Goal: Transaction & Acquisition: Obtain resource

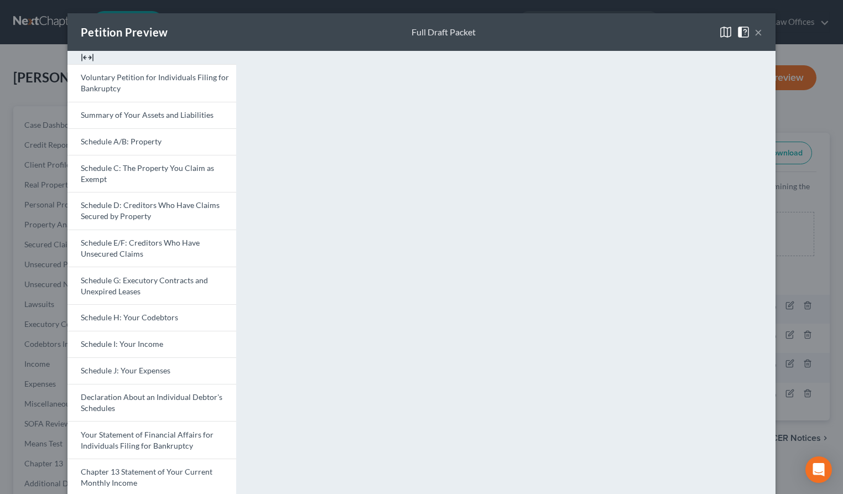
select select "0"
click at [757, 32] on button "×" at bounding box center [759, 31] width 8 height 13
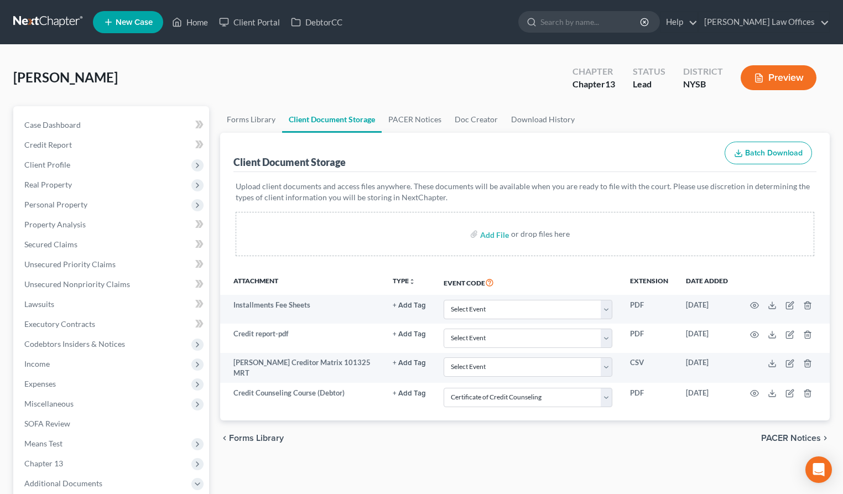
click at [772, 75] on button "Preview" at bounding box center [779, 77] width 76 height 25
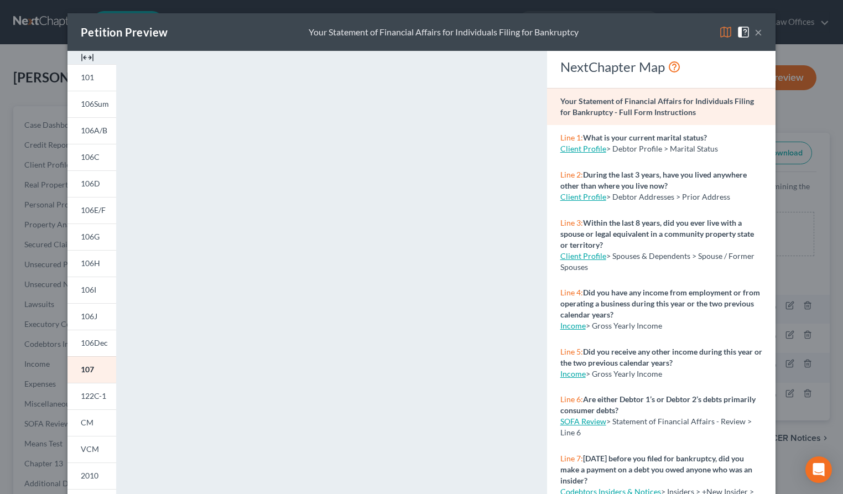
click at [758, 34] on button "×" at bounding box center [759, 31] width 8 height 13
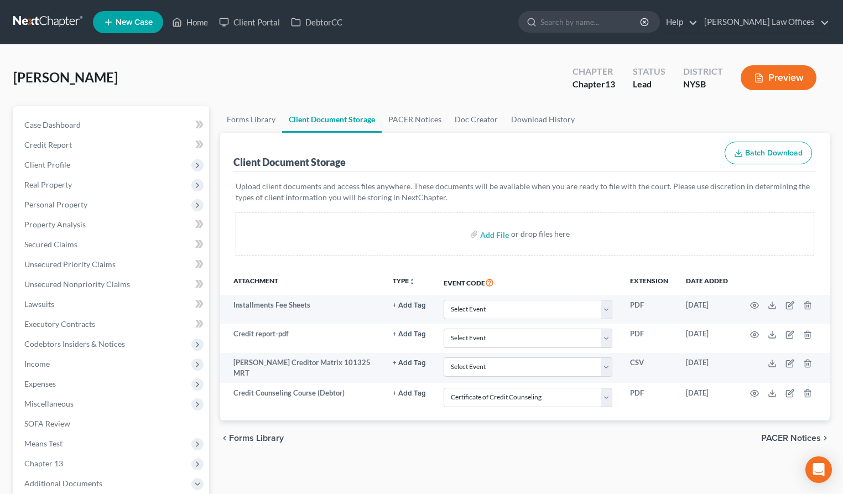
scroll to position [232, 0]
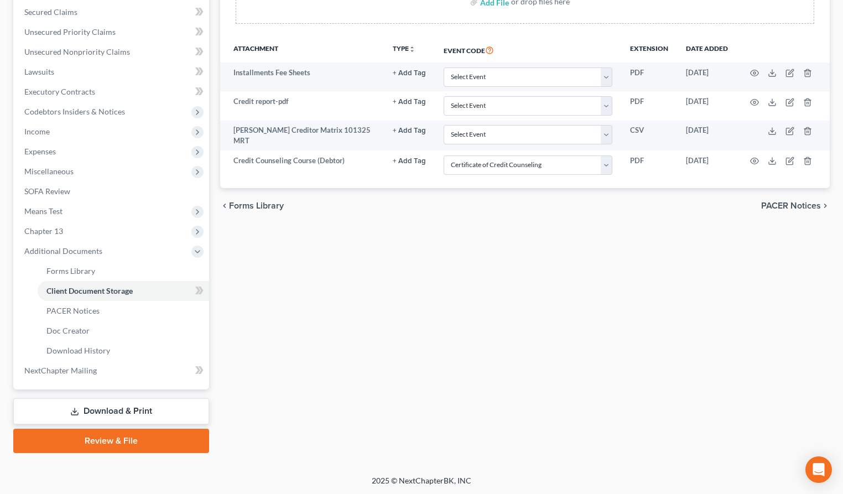
click at [110, 412] on link "Download & Print" at bounding box center [111, 411] width 196 height 26
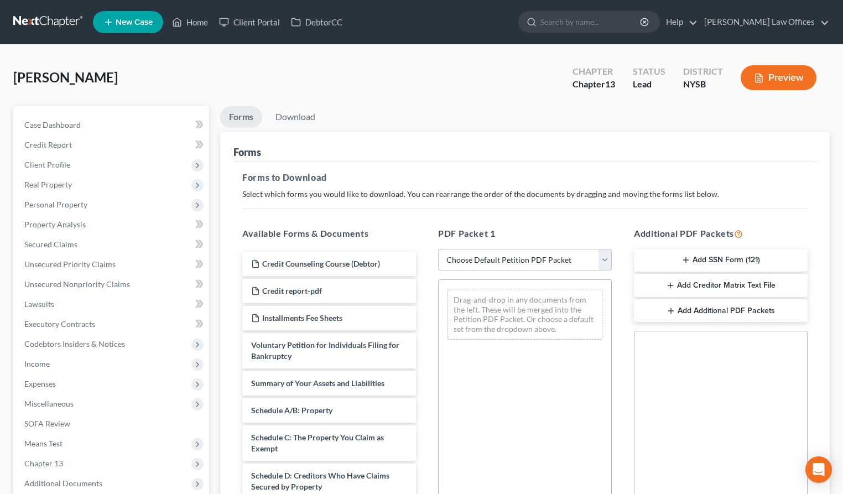
click at [605, 262] on select "Choose Default Petition PDF Packet Complete Bankruptcy Petition (all forms and …" at bounding box center [525, 260] width 174 height 22
select select "1"
click at [438, 249] on select "Choose Default Petition PDF Packet Complete Bankruptcy Petition (all forms and …" at bounding box center [525, 260] width 174 height 22
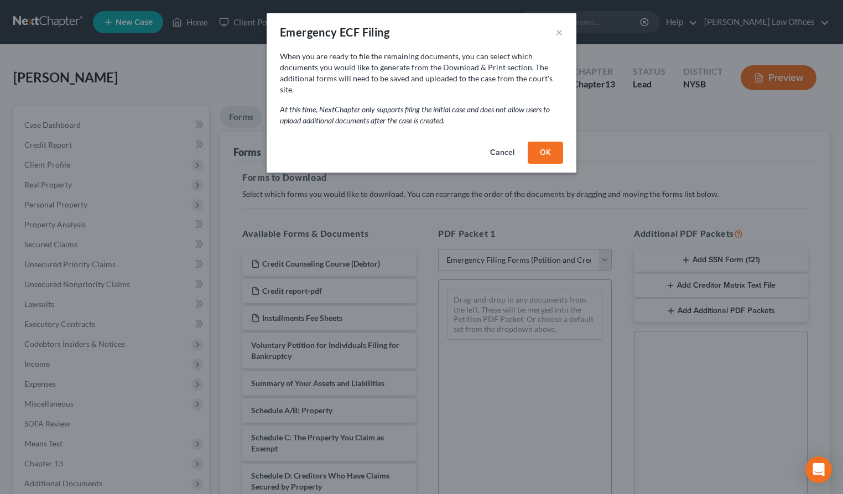
click at [546, 142] on button "OK" at bounding box center [545, 153] width 35 height 22
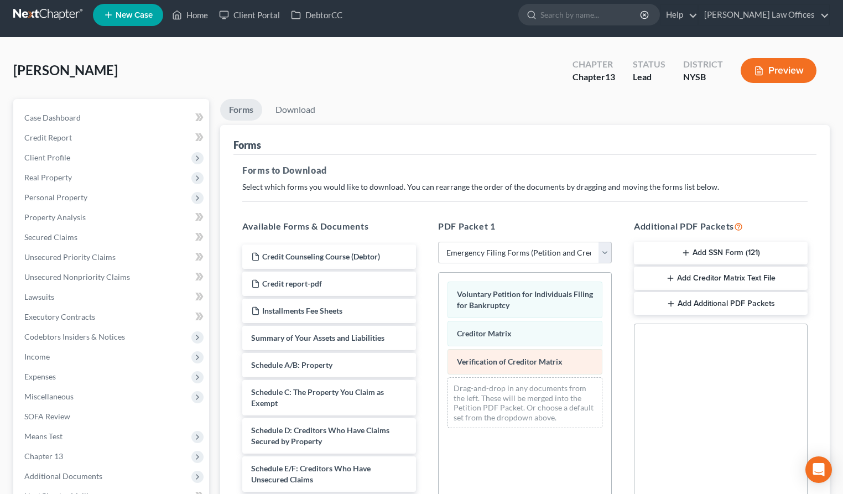
scroll to position [9, 0]
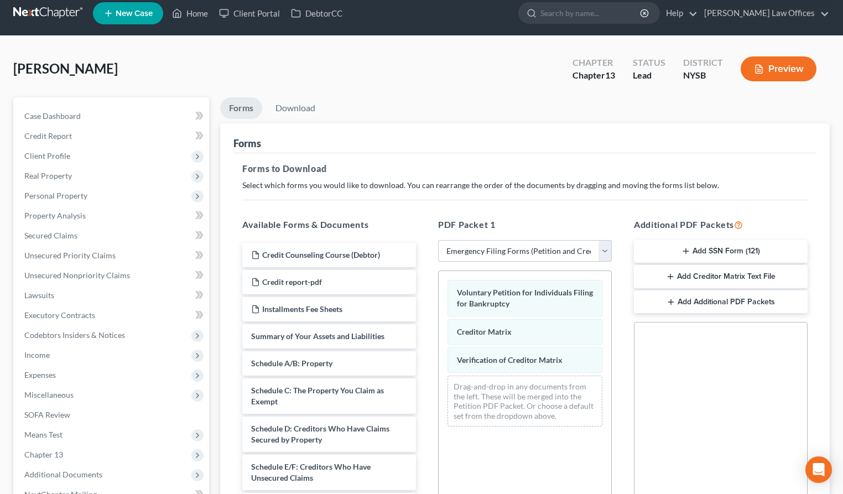
click at [694, 252] on button "Add SSN Form (121)" at bounding box center [721, 251] width 174 height 23
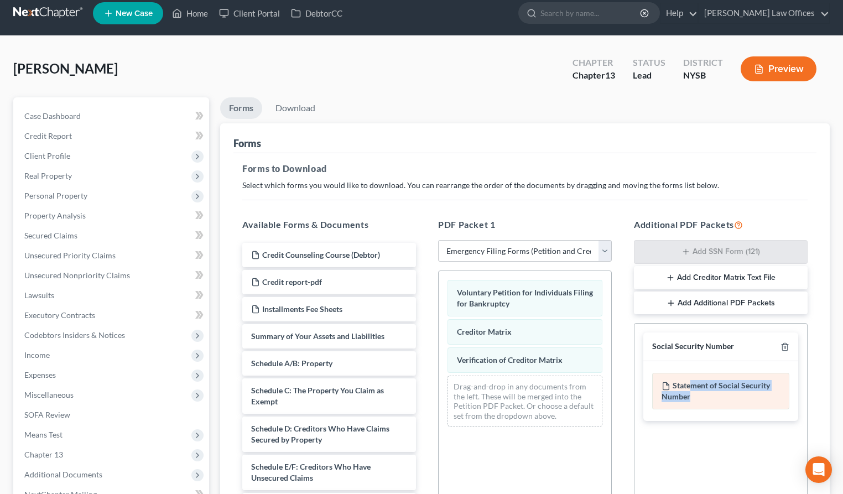
drag, startPoint x: 692, startPoint y: 390, endPoint x: 670, endPoint y: 404, distance: 26.1
click at [664, 408] on div "Statement of Social Security Number" at bounding box center [721, 391] width 137 height 37
drag, startPoint x: 719, startPoint y: 403, endPoint x: 710, endPoint y: 406, distance: 10.3
click at [715, 428] on div "Social Security Number Statement of Social Security Number Creditor Matrix Text…" at bounding box center [721, 377] width 173 height 106
click at [698, 276] on button "Add Creditor Matrix Text File" at bounding box center [721, 277] width 174 height 23
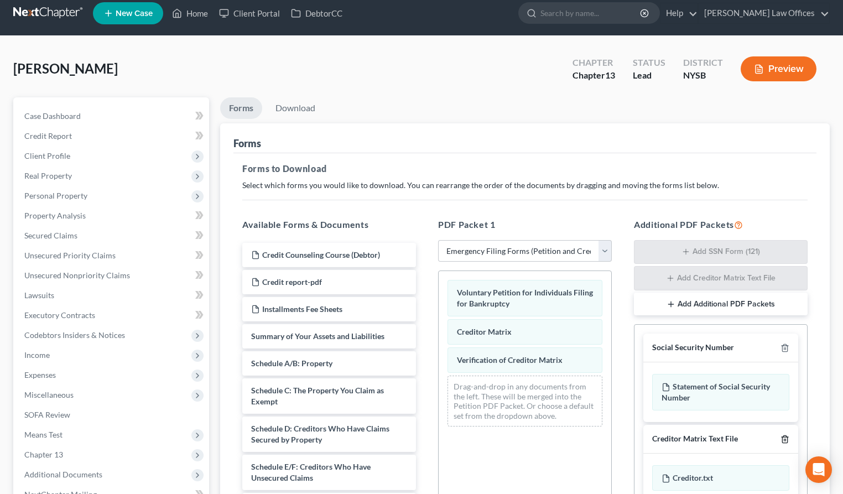
click at [784, 440] on icon "button" at bounding box center [785, 439] width 9 height 9
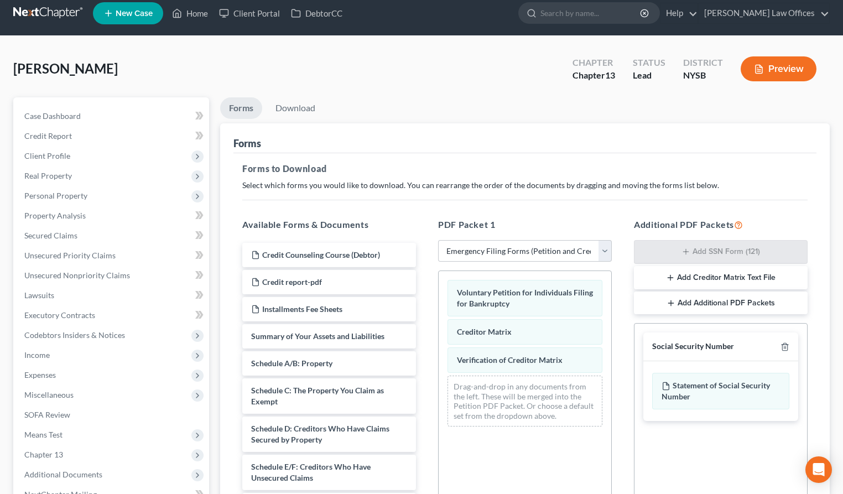
click at [697, 302] on button "Add Additional PDF Packets" at bounding box center [721, 303] width 174 height 23
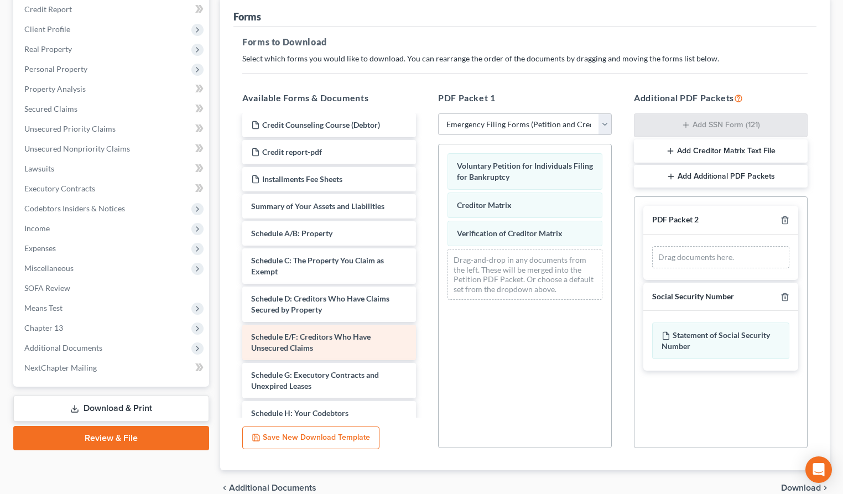
scroll to position [0, 0]
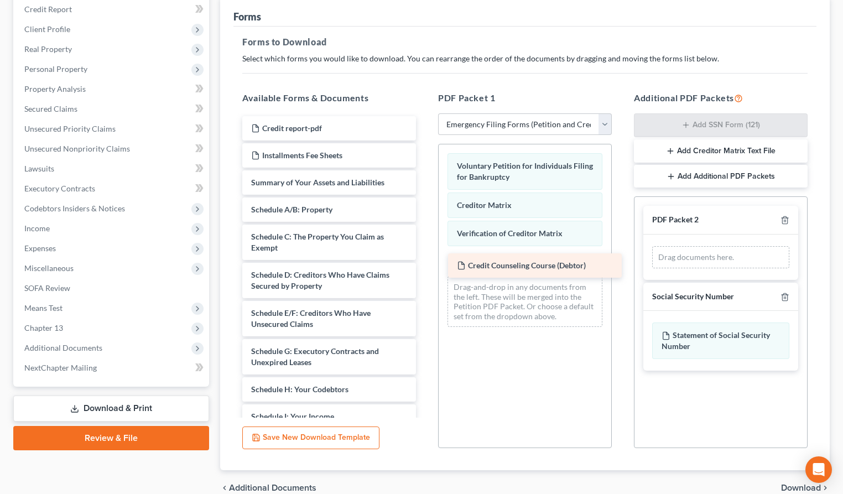
drag, startPoint x: 298, startPoint y: 128, endPoint x: 504, endPoint y: 266, distance: 247.7
click at [425, 266] on div "Credit Counseling Course (Debtor) Credit Counseling Course (Debtor) Credit repo…" at bounding box center [329, 376] width 191 height 520
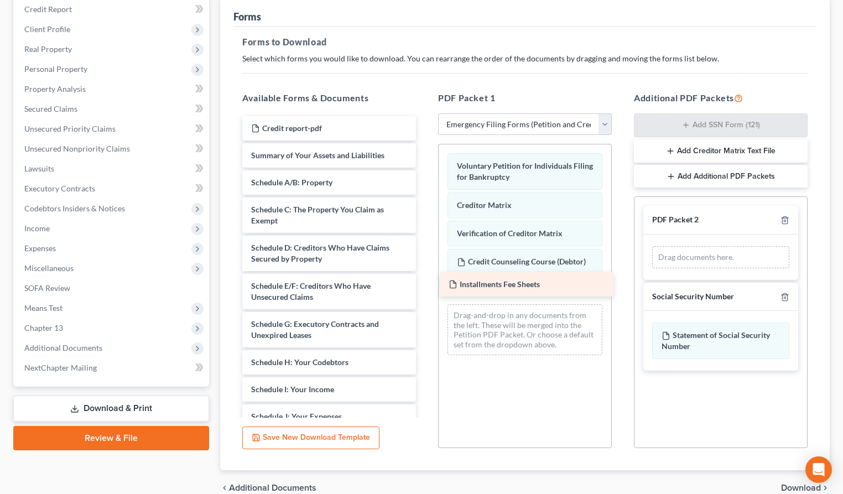
drag, startPoint x: 309, startPoint y: 151, endPoint x: 506, endPoint y: 282, distance: 236.7
click at [425, 280] on div "Installments Fee Sheets Credit report-pdf Installments Fee Sheets Summary of Yo…" at bounding box center [329, 362] width 191 height 493
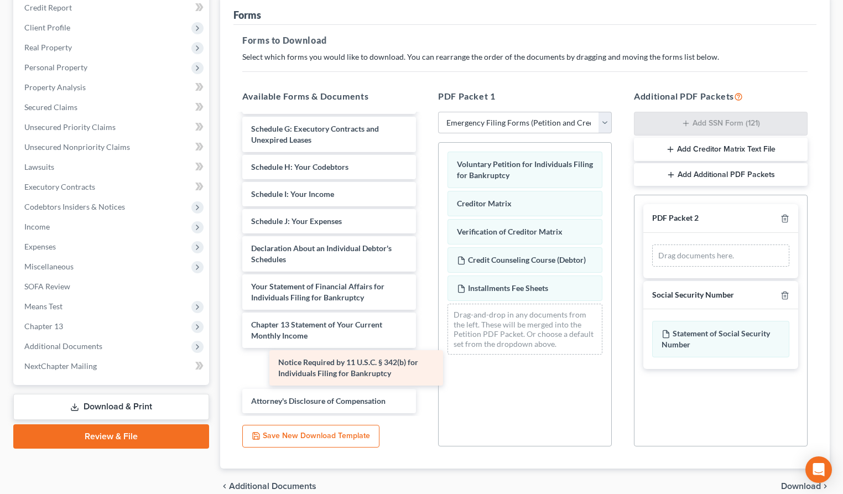
scroll to position [156, 0]
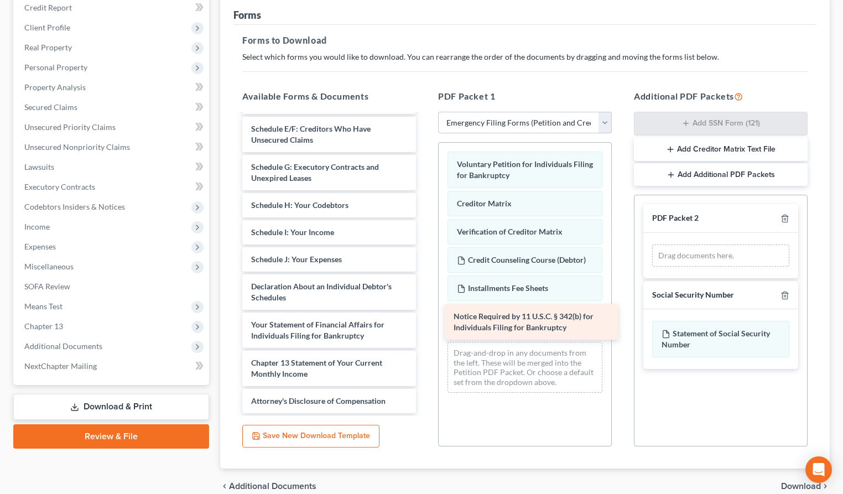
drag, startPoint x: 336, startPoint y: 372, endPoint x: 539, endPoint y: 325, distance: 207.8
click at [425, 325] on div "Notice Required by 11 U.S.C. § 342(b) for Individuals Filing for Bankruptcy Cre…" at bounding box center [329, 186] width 191 height 454
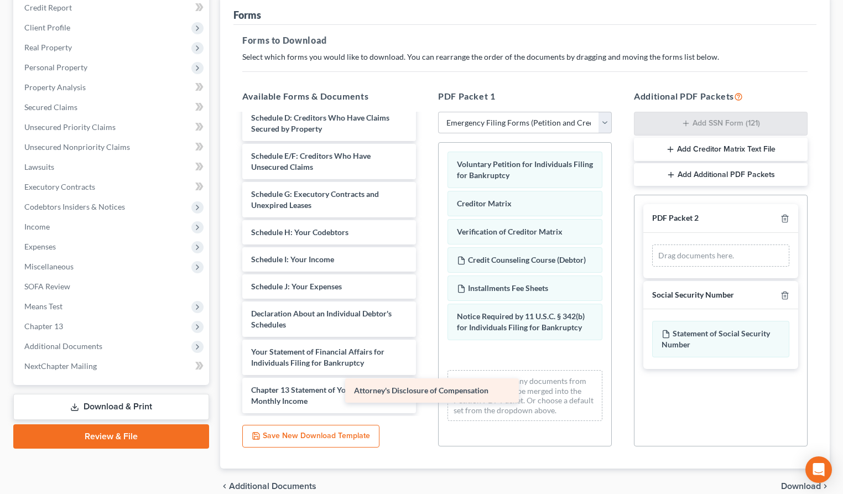
scroll to position [128, 0]
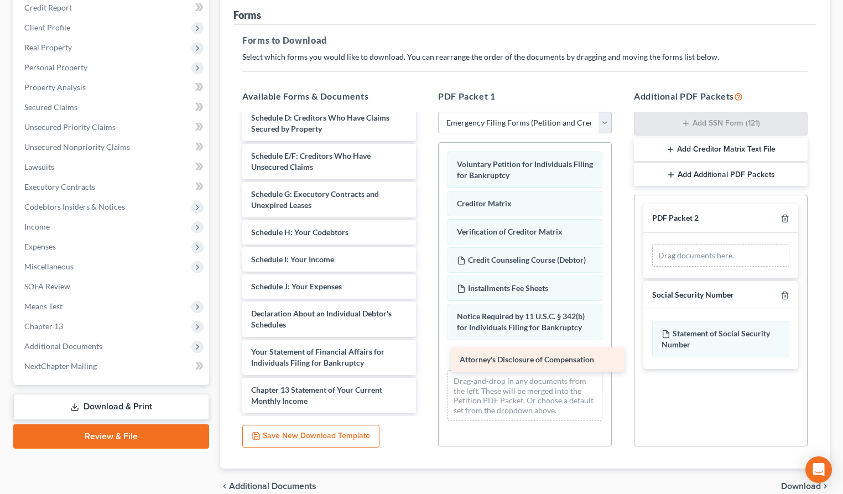
drag, startPoint x: 340, startPoint y: 400, endPoint x: 548, endPoint y: 359, distance: 212.1
click at [425, 359] on div "Attorney's Disclosure of Compensation Credit report-pdf Summary of Your Assets …" at bounding box center [329, 199] width 191 height 427
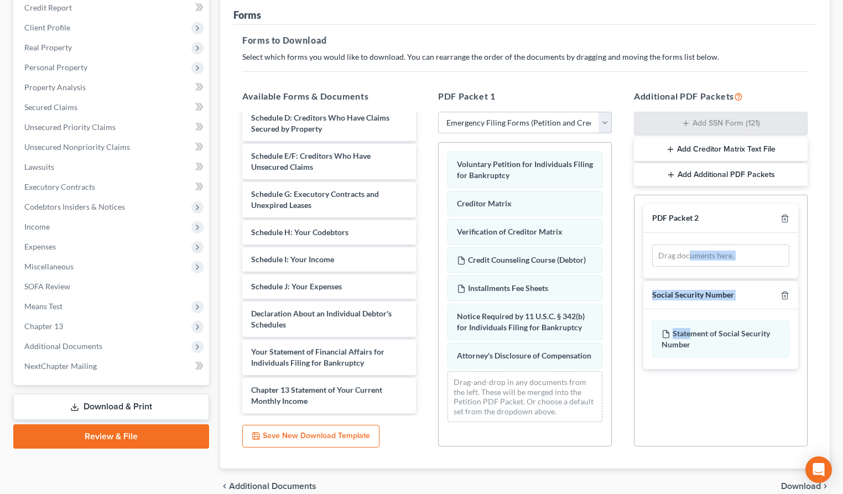
drag, startPoint x: 693, startPoint y: 329, endPoint x: 691, endPoint y: 269, distance: 59.8
click at [691, 253] on div "PDF Packet 2 Drag documents here. Social Security Number Statement of Social Se…" at bounding box center [721, 286] width 173 height 183
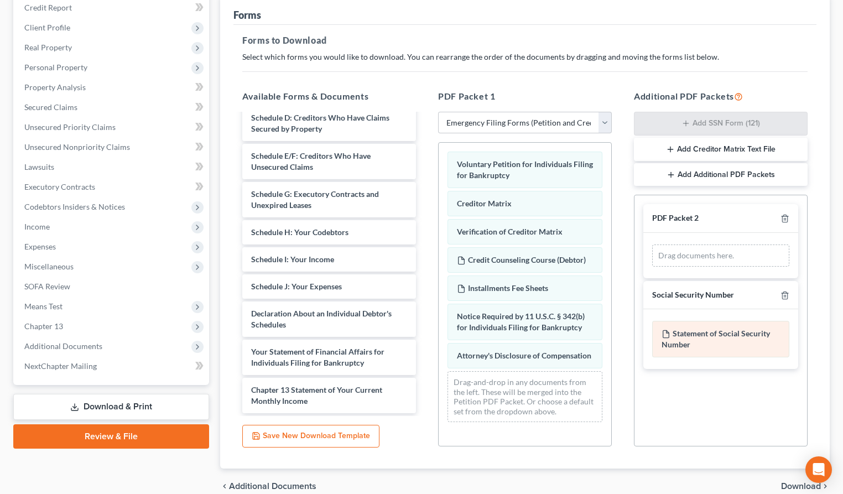
drag, startPoint x: 729, startPoint y: 344, endPoint x: 733, endPoint y: 356, distance: 12.6
click at [730, 362] on div "Statement of Social Security Number" at bounding box center [721, 339] width 155 height 60
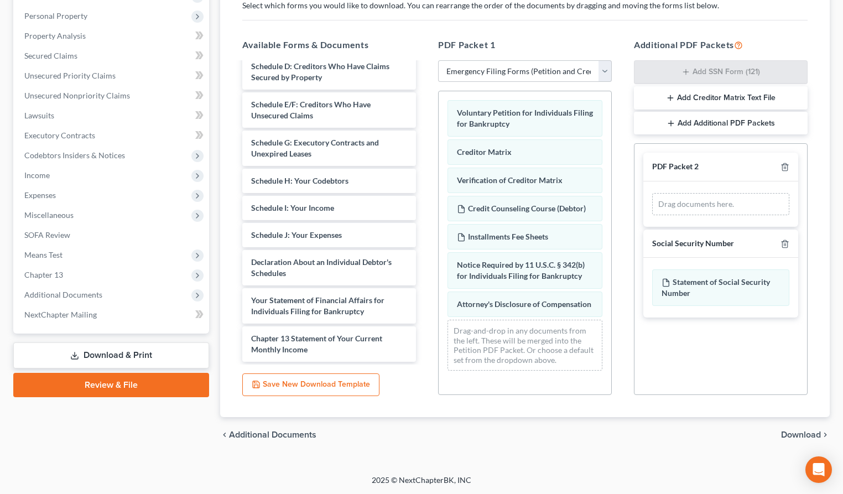
scroll to position [0, 0]
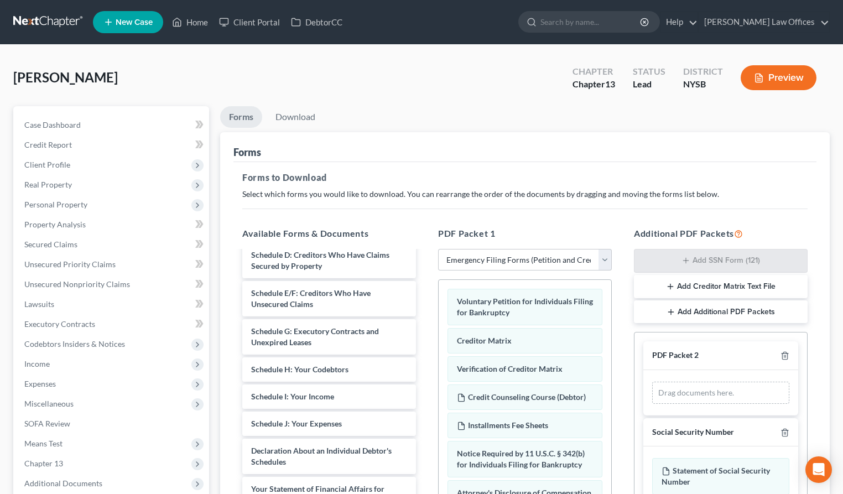
click at [783, 78] on button "Preview" at bounding box center [779, 77] width 76 height 25
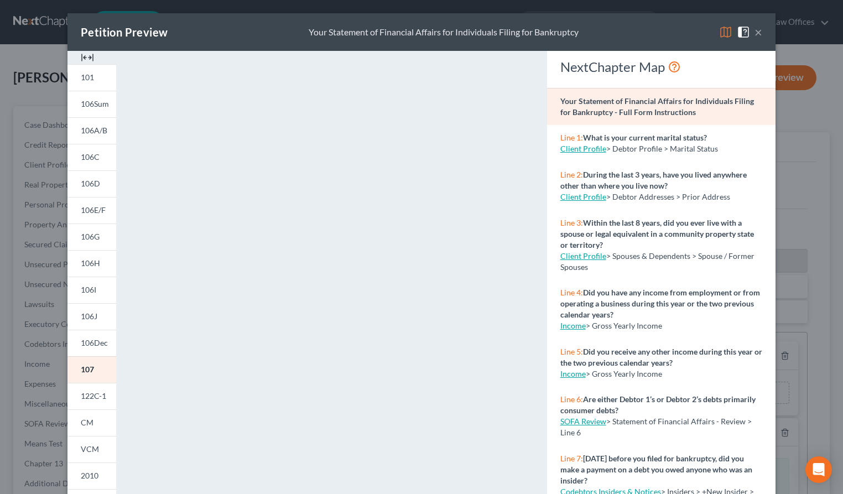
click at [730, 30] on img at bounding box center [725, 31] width 13 height 13
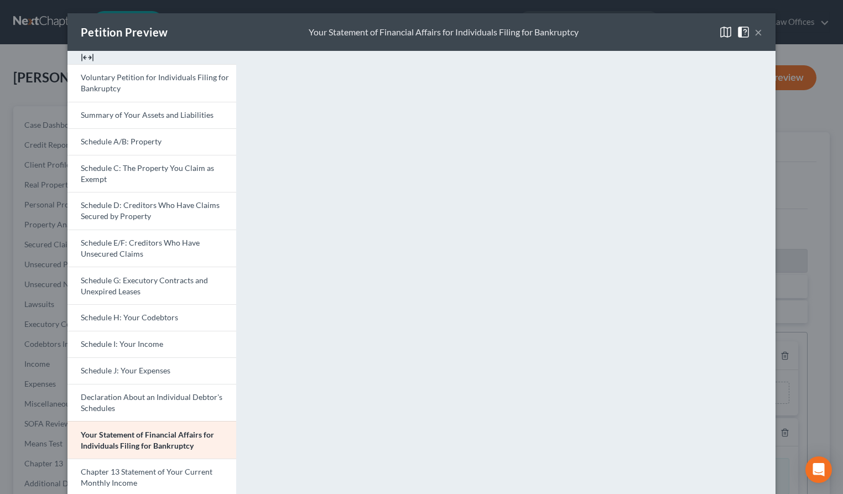
click at [759, 33] on button "×" at bounding box center [759, 31] width 8 height 13
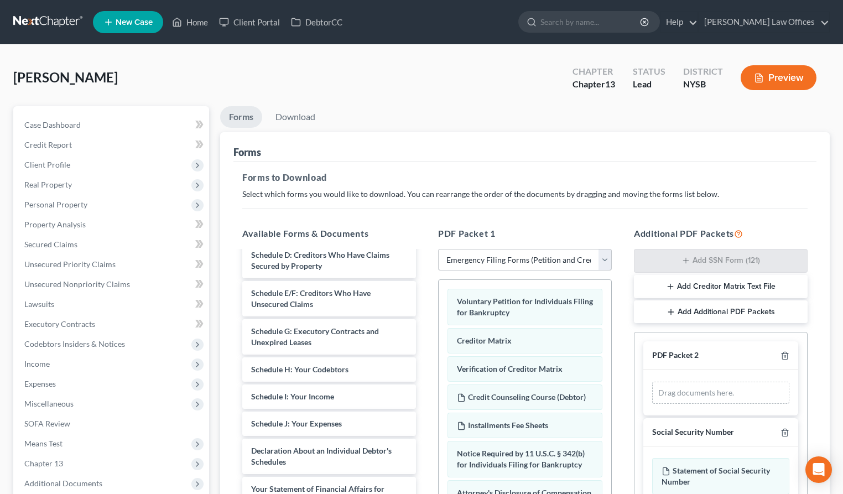
scroll to position [189, 0]
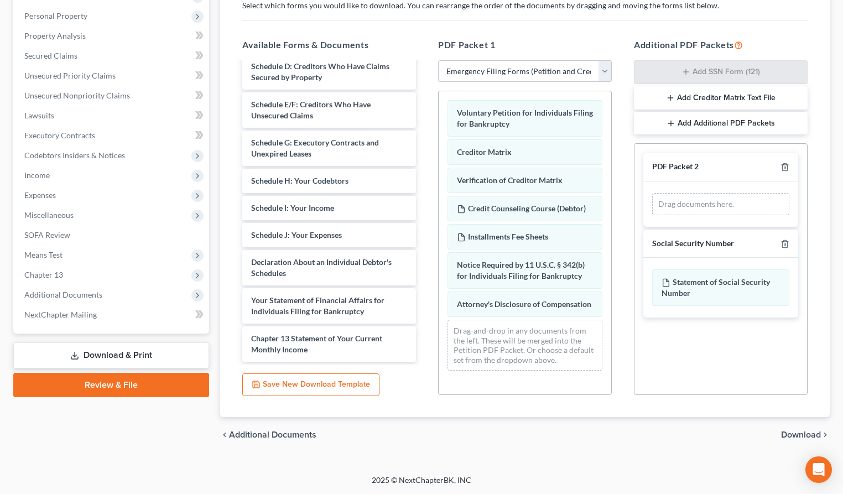
click at [805, 437] on span "Download" at bounding box center [801, 435] width 40 height 9
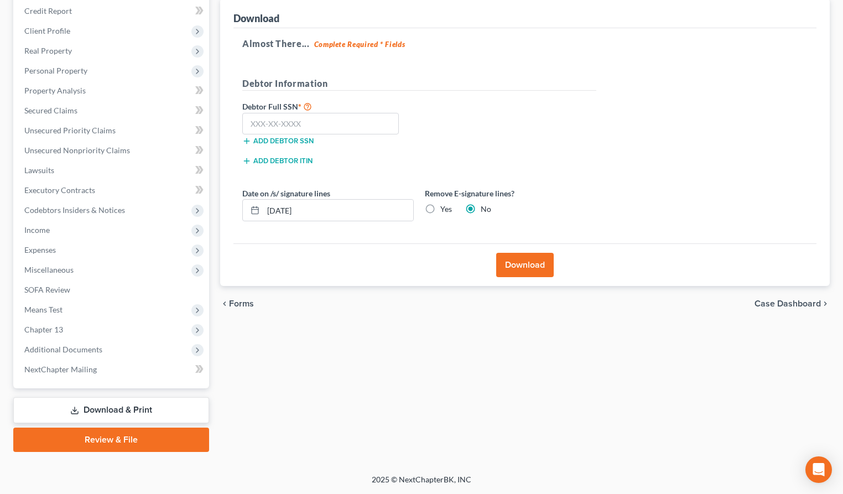
scroll to position [133, 0]
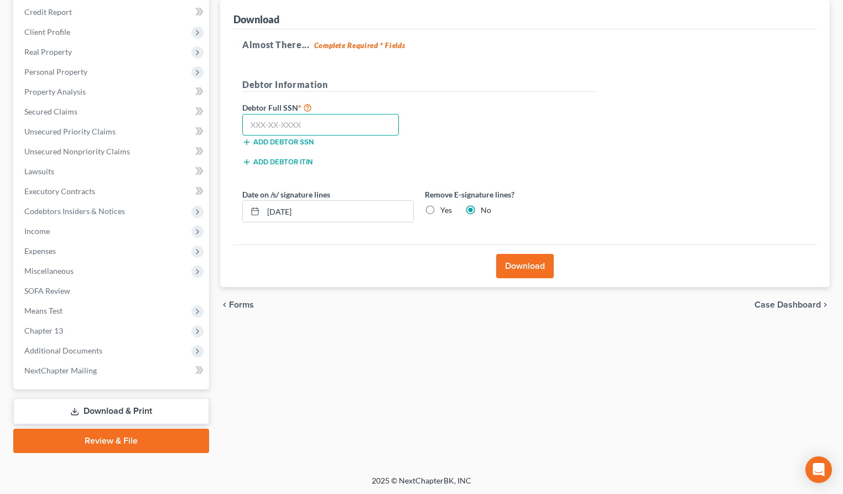
click at [341, 124] on input "text" at bounding box center [320, 125] width 157 height 22
paste input "590-30-8205"
type input "590-30-8205"
click at [306, 143] on button "Add debtor SSN" at bounding box center [277, 142] width 71 height 9
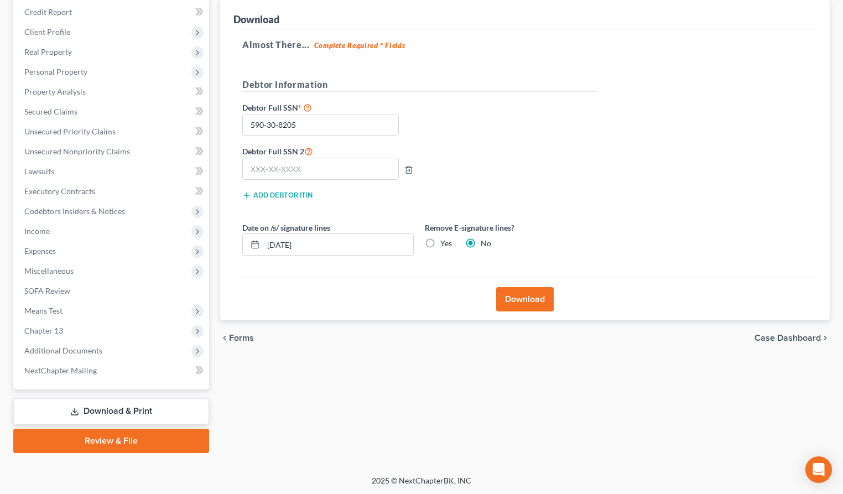
click at [453, 152] on div "Debtor Full SSN * 590-30-8205 Debtor Full SSN 2" at bounding box center [419, 145] width 365 height 89
click at [408, 169] on line "button" at bounding box center [408, 170] width 0 height 2
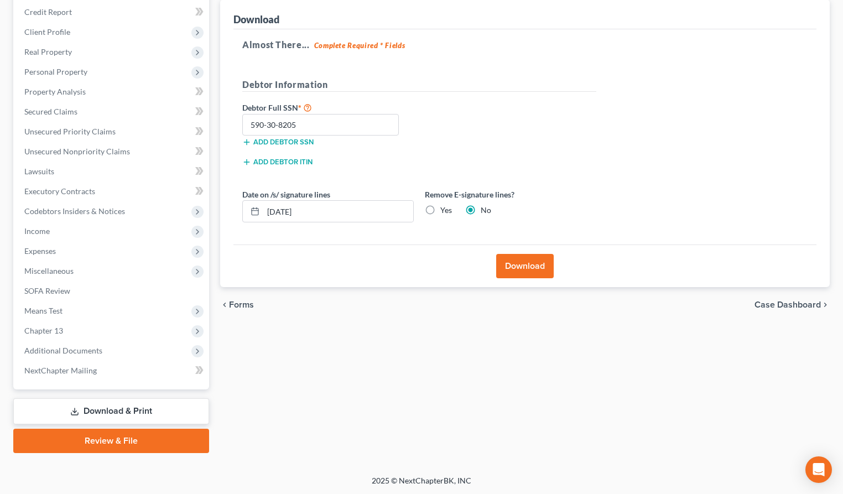
click at [532, 265] on button "Download" at bounding box center [525, 266] width 58 height 24
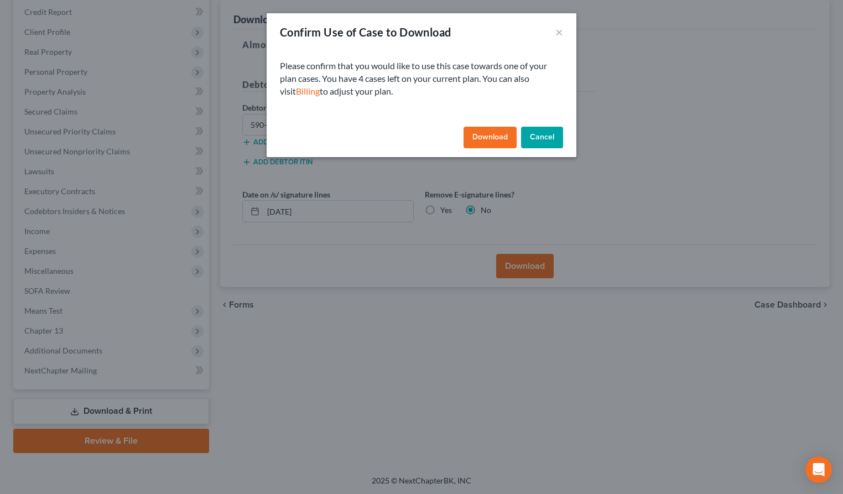
click at [490, 137] on button "Download" at bounding box center [490, 138] width 53 height 22
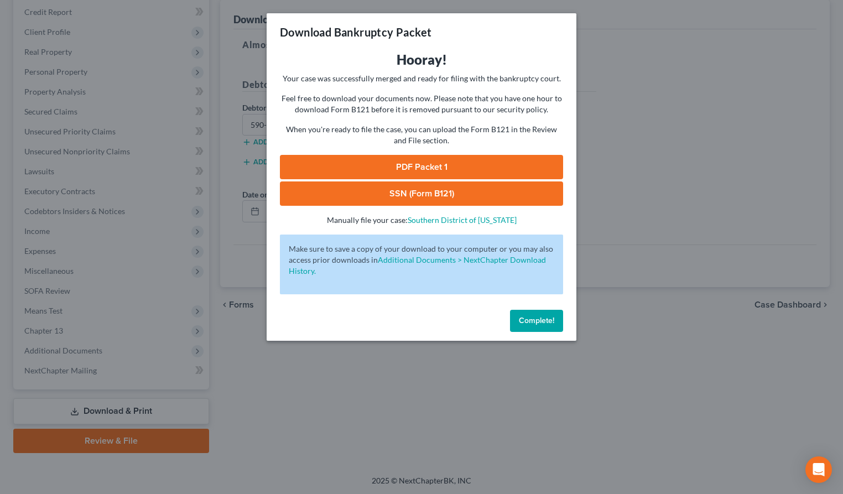
click at [439, 167] on link "PDF Packet 1" at bounding box center [421, 167] width 283 height 24
click at [439, 190] on link "SSN (Form B121)" at bounding box center [421, 194] width 283 height 24
